Goal: Transaction & Acquisition: Book appointment/travel/reservation

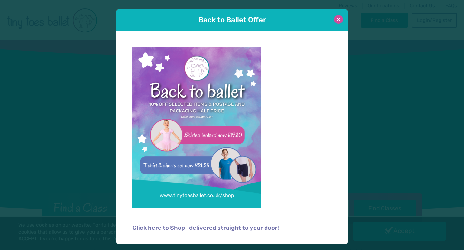
click at [336, 22] on button at bounding box center [338, 19] width 9 height 9
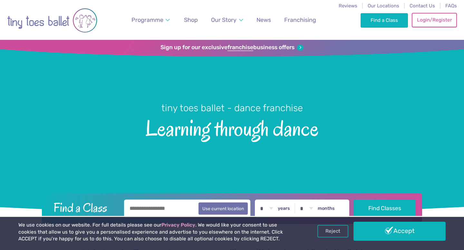
click at [439, 20] on link "Login/Register" at bounding box center [433, 20] width 45 height 14
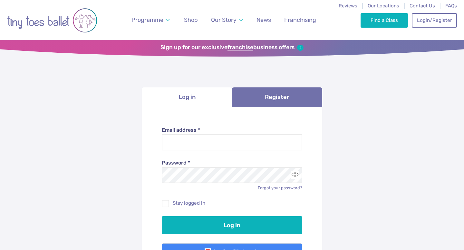
type input "**********"
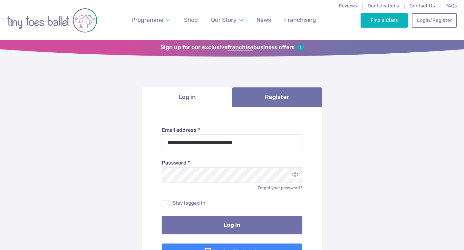
click at [234, 222] on button "Log in" at bounding box center [232, 225] width 141 height 18
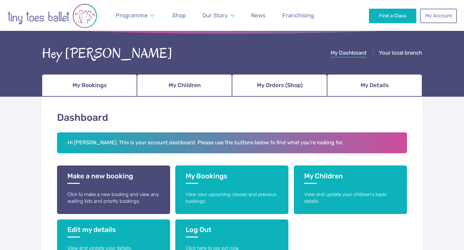
scroll to position [25, 0]
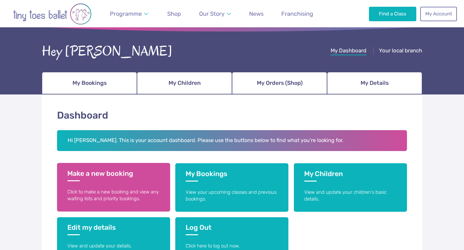
click at [117, 180] on h3 "Make a new booking" at bounding box center [113, 176] width 92 height 12
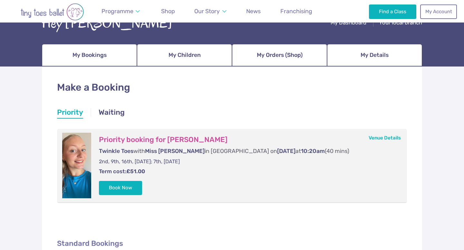
scroll to position [54, 0]
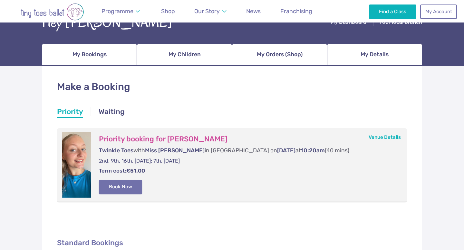
click at [121, 188] on button "Book Now" at bounding box center [120, 187] width 43 height 14
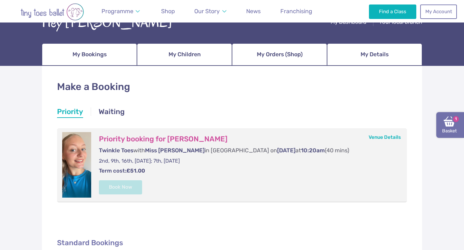
click at [443, 127] on link "Basket 1" at bounding box center [450, 125] width 28 height 26
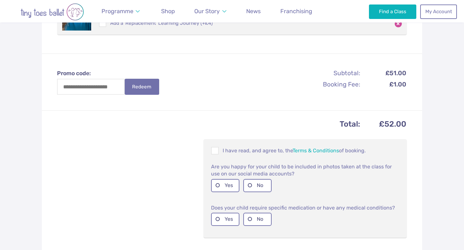
scroll to position [184, 0]
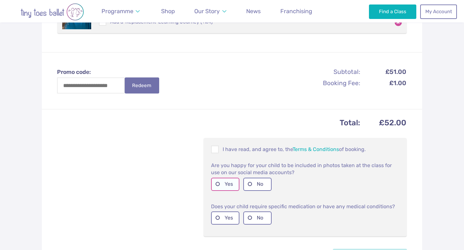
click at [215, 184] on label "Yes" at bounding box center [225, 184] width 28 height 13
click at [249, 220] on label "No" at bounding box center [257, 218] width 28 height 13
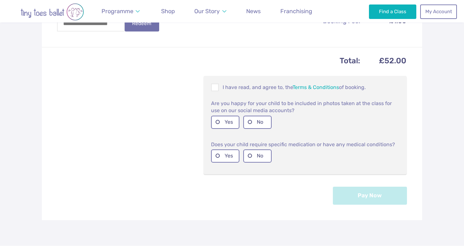
scroll to position [247, 0]
click at [216, 85] on span at bounding box center [215, 88] width 7 height 6
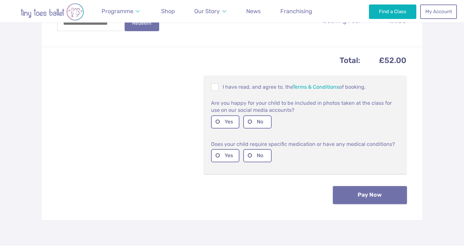
click at [363, 196] on button "Pay Now" at bounding box center [370, 195] width 74 height 18
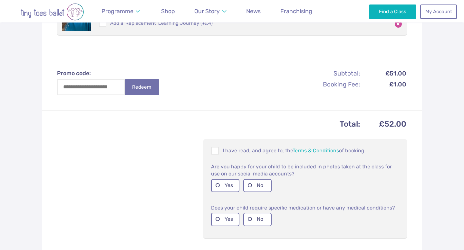
scroll to position [210, 0]
click at [213, 150] on span at bounding box center [215, 151] width 7 height 6
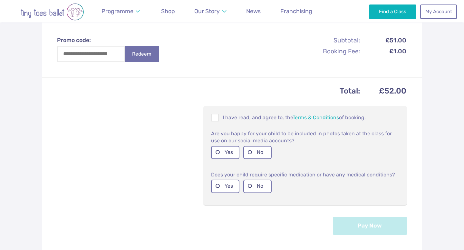
scroll to position [243, 0]
click at [250, 187] on label "No" at bounding box center [257, 186] width 28 height 13
click at [221, 152] on label "Yes" at bounding box center [225, 152] width 28 height 13
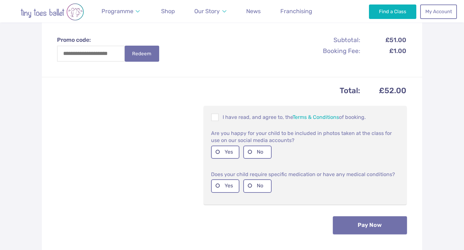
click at [374, 223] on button "Pay Now" at bounding box center [370, 226] width 74 height 18
